Goal: Find specific page/section: Find specific page/section

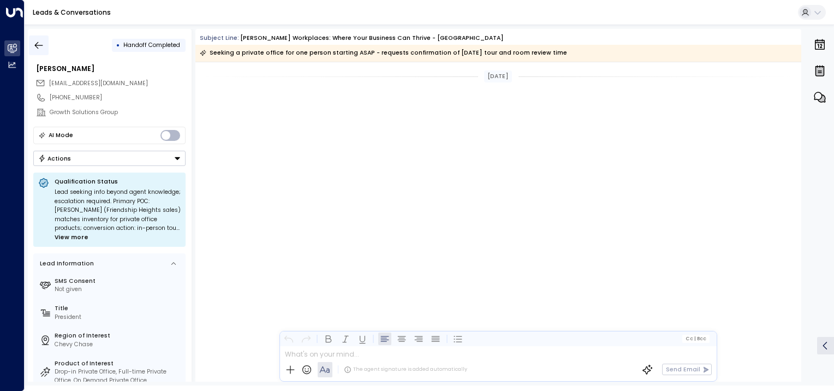
scroll to position [1006, 0]
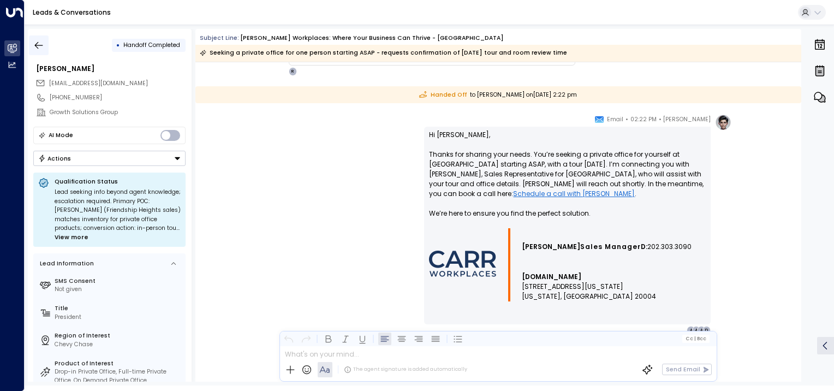
click at [39, 44] on icon "button" at bounding box center [38, 45] width 11 height 11
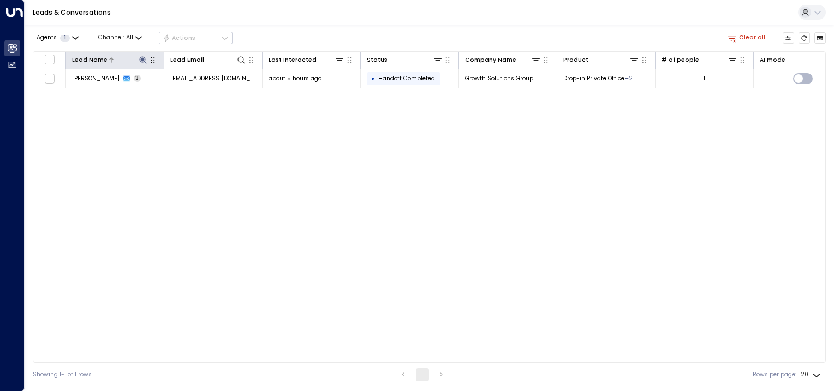
click at [142, 59] on icon at bounding box center [142, 59] width 7 height 7
drag, startPoint x: 127, startPoint y: 90, endPoint x: 68, endPoint y: 91, distance: 58.9
click at [68, 91] on body "Overview Leads & Conversations Leads & Conversations Analytics Analytics Leads …" at bounding box center [417, 193] width 834 height 386
type input "*"
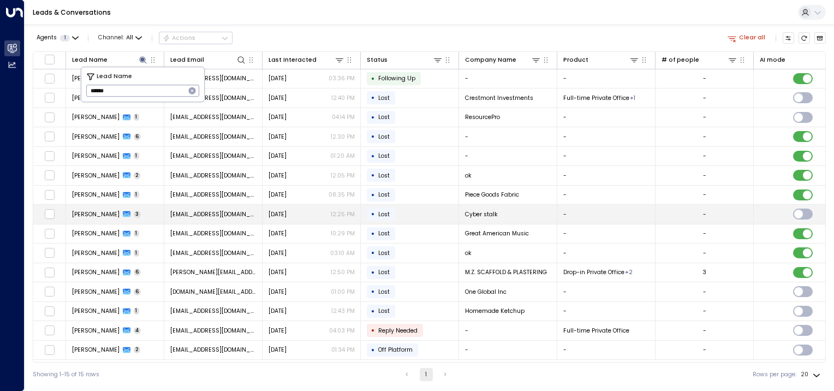
type input "*******"
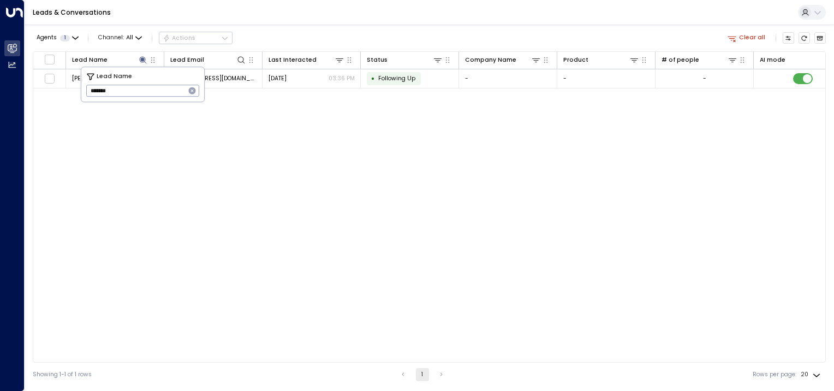
click at [372, 242] on div "Lead Name Lead Email Last Interacted Status Company Name Product # of people AI…" at bounding box center [429, 206] width 793 height 311
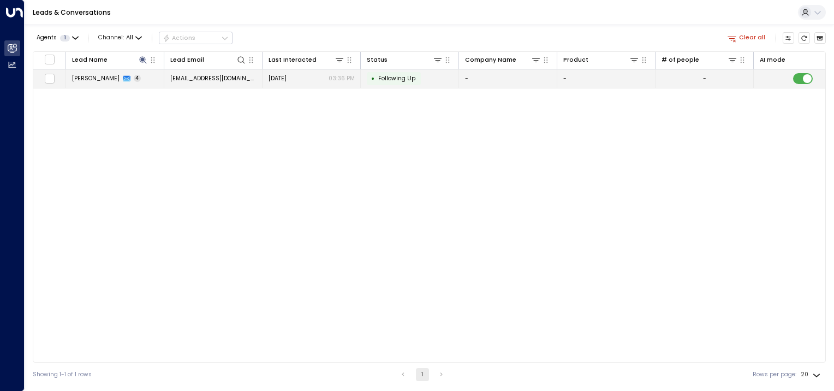
click at [91, 71] on td "[PERSON_NAME] 4" at bounding box center [115, 78] width 98 height 19
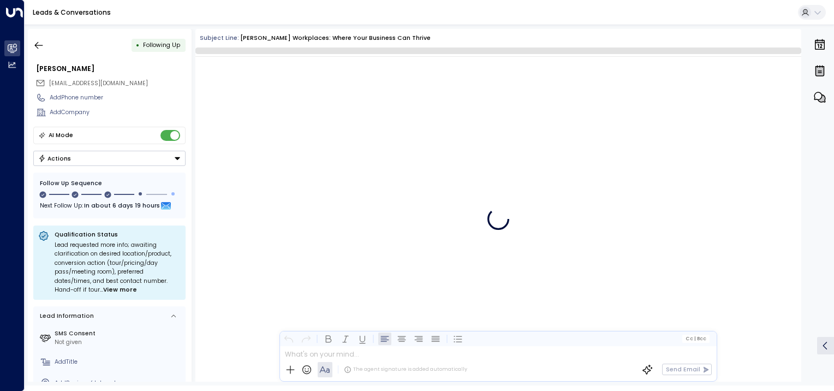
scroll to position [1614, 0]
